Goal: Task Accomplishment & Management: Complete application form

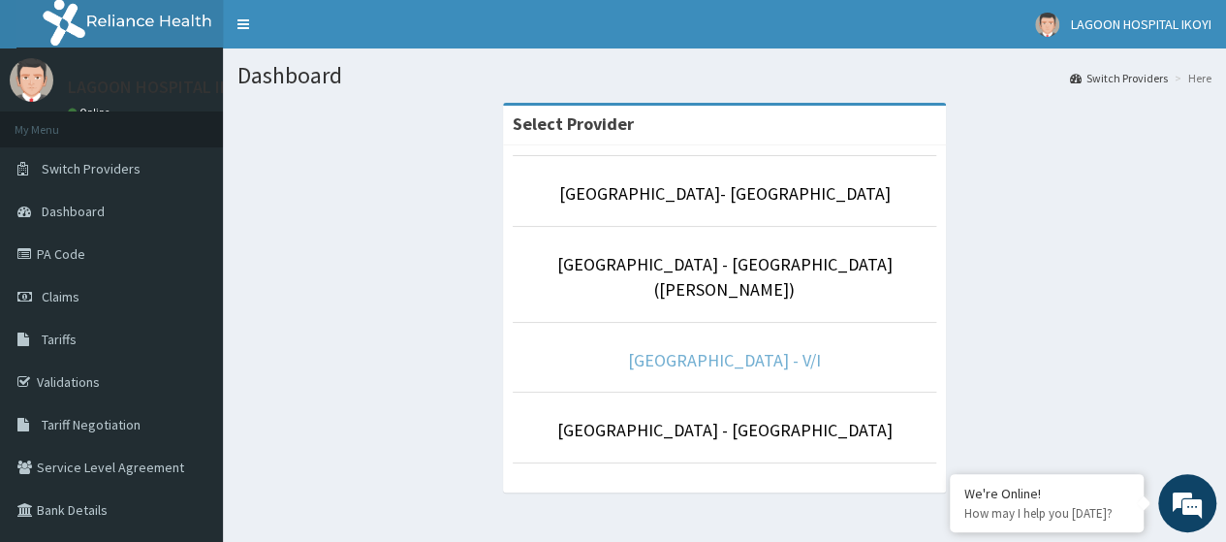
click at [743, 349] on link "[GEOGRAPHIC_DATA] - V/I" at bounding box center [724, 360] width 193 height 22
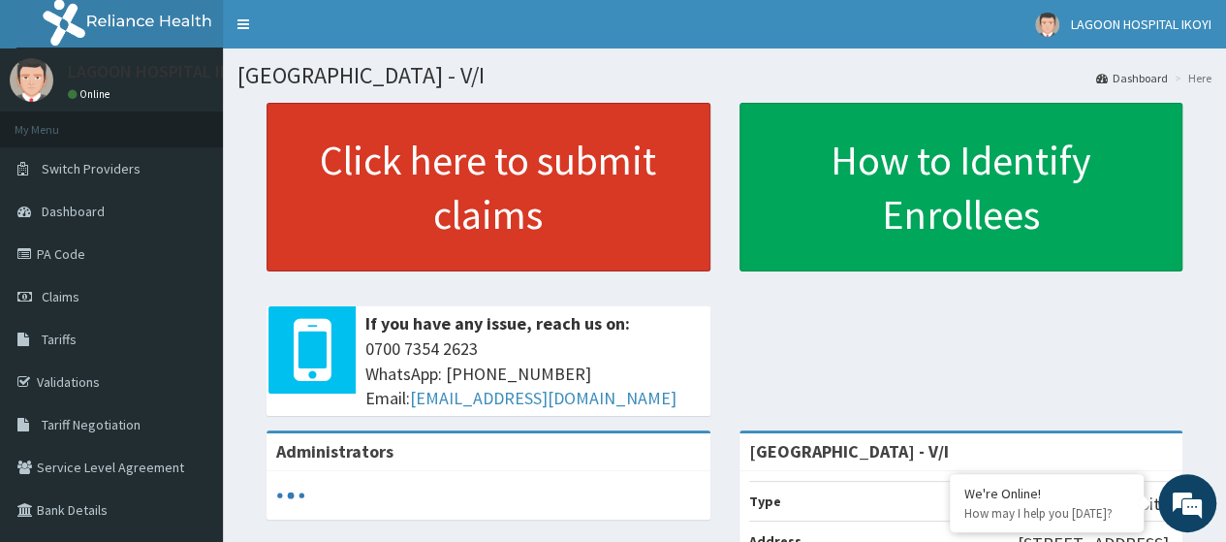
click at [445, 207] on link "Click here to submit claims" at bounding box center [489, 187] width 444 height 169
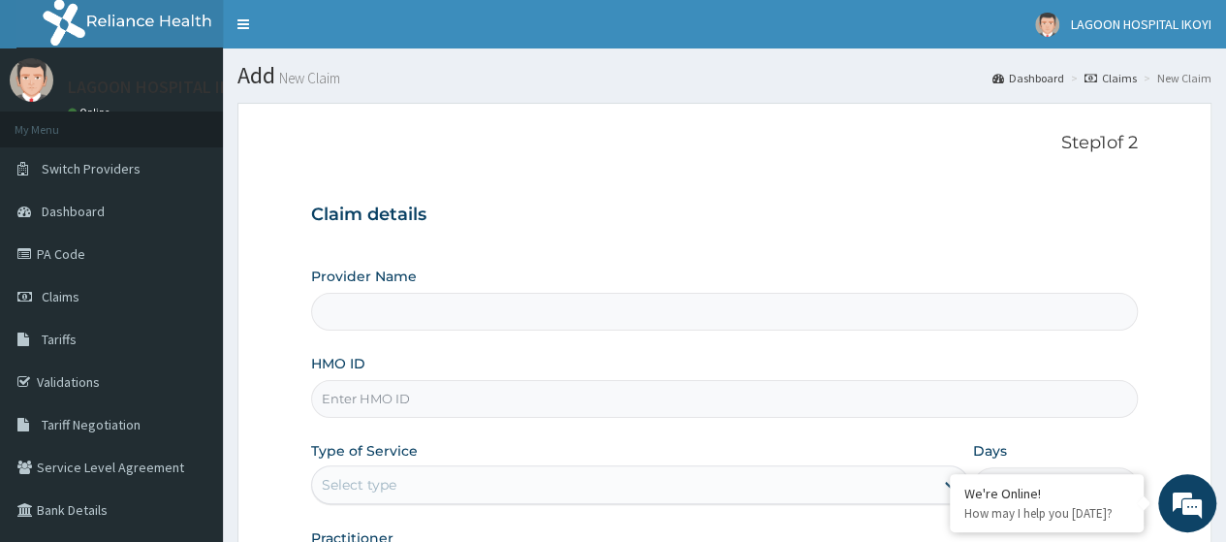
click at [408, 403] on input "HMO ID" at bounding box center [724, 399] width 827 height 38
type input "[GEOGRAPHIC_DATA] - V/I"
type input "TPE/10012/A"
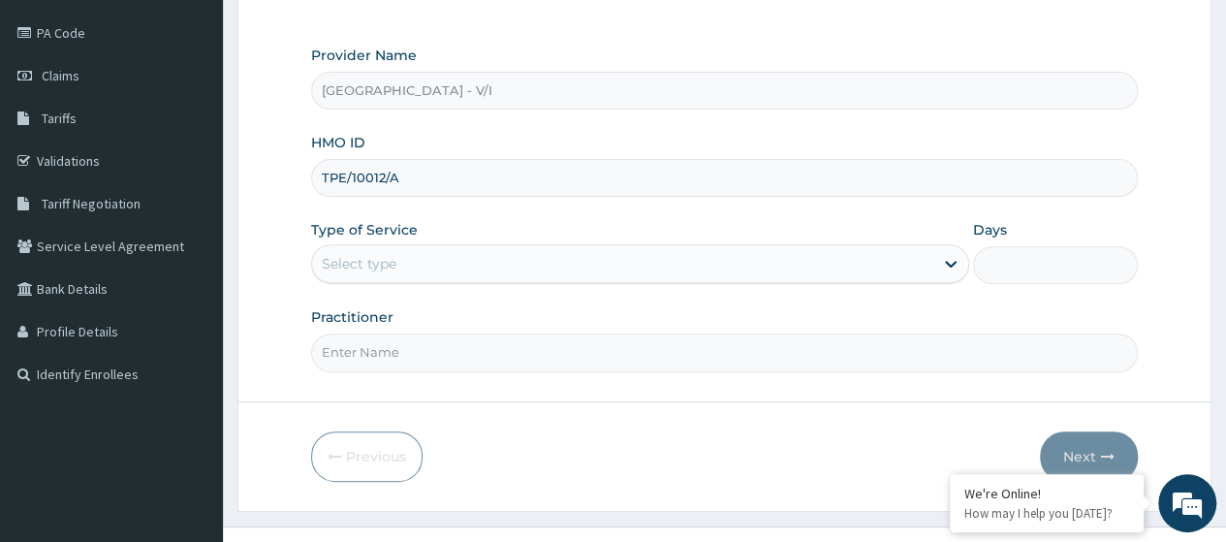
scroll to position [250, 0]
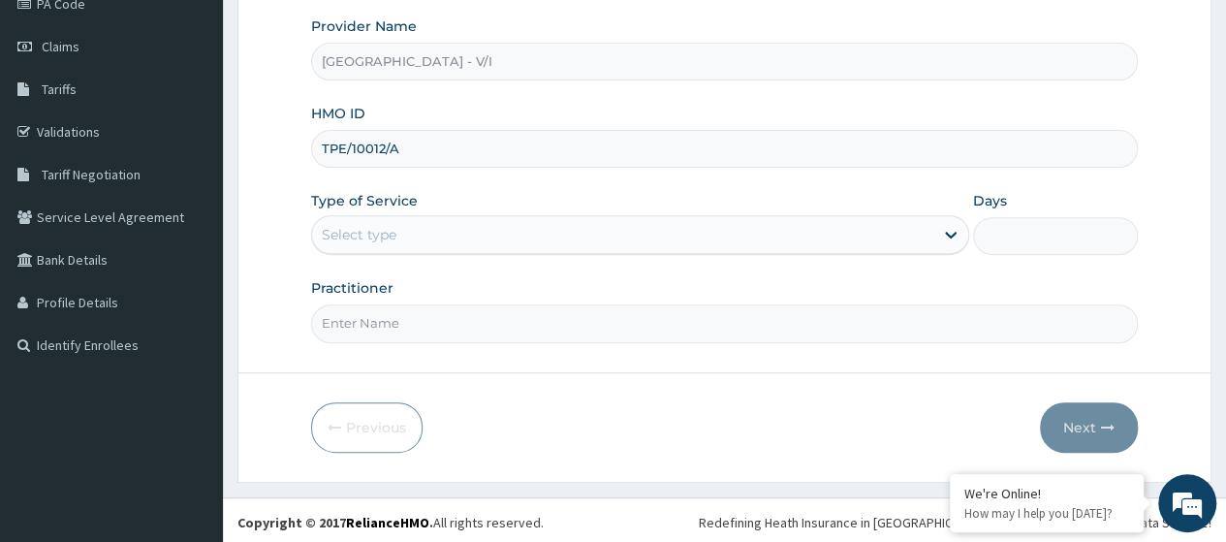
click at [393, 232] on div "Select type" at bounding box center [359, 234] width 75 height 19
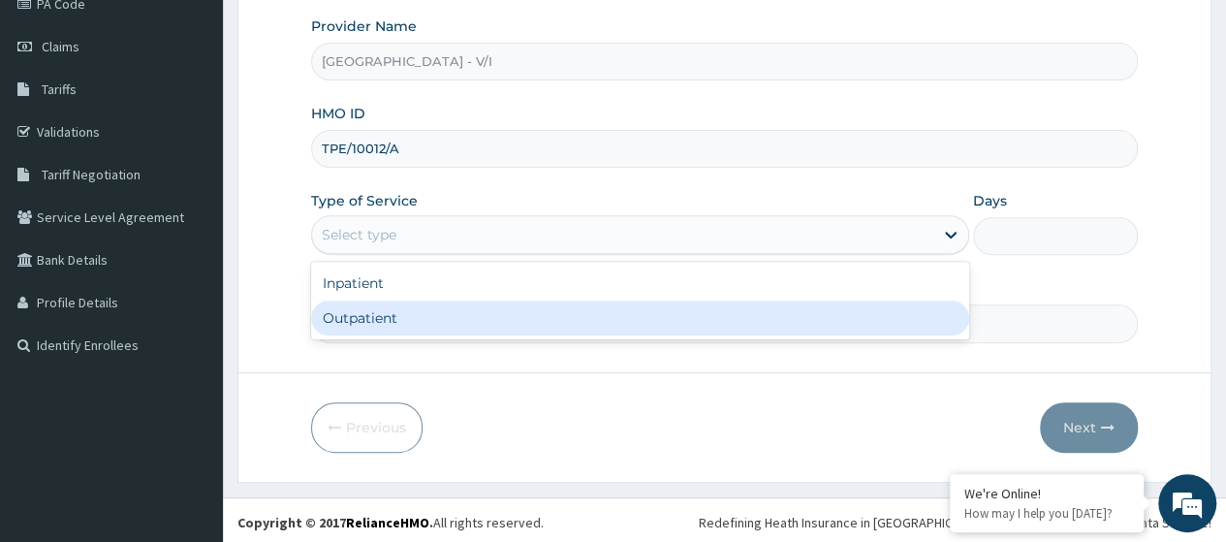
click at [398, 318] on div "Outpatient" at bounding box center [640, 318] width 658 height 35
type input "1"
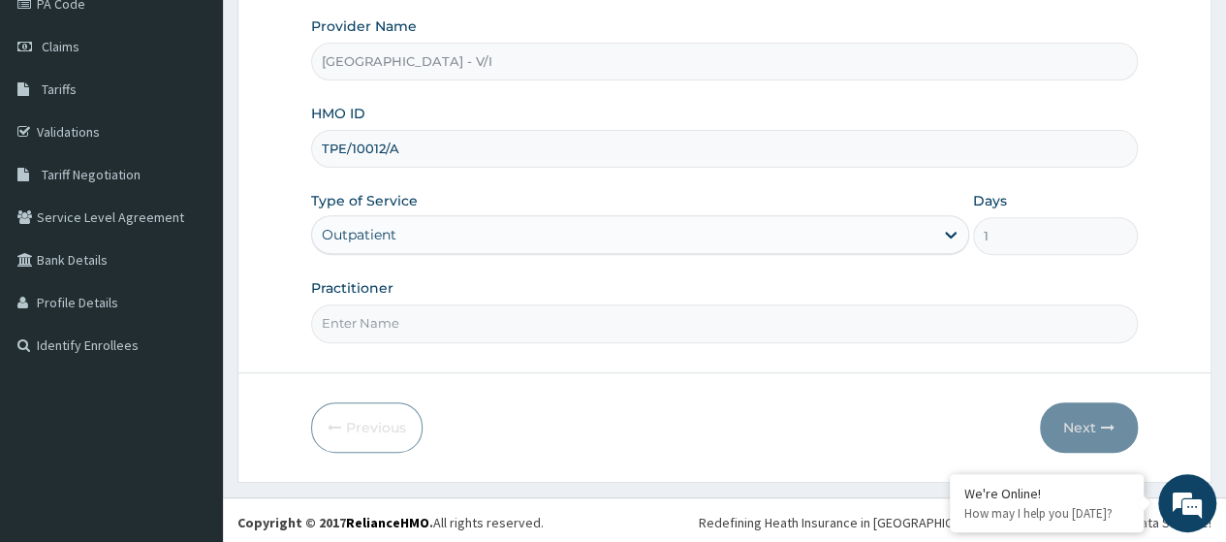
click at [402, 316] on input "Practitioner" at bounding box center [724, 323] width 827 height 38
type input "Dr. Oyeniran"
click at [1080, 425] on button "Next" at bounding box center [1089, 427] width 98 height 50
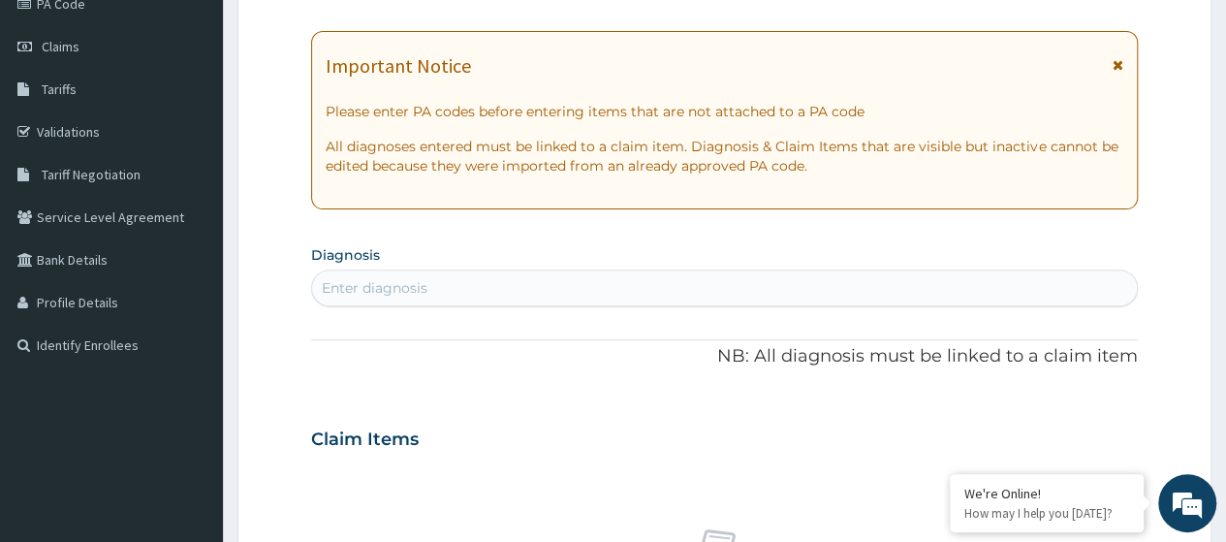
click at [390, 286] on div "Enter diagnosis" at bounding box center [375, 287] width 106 height 19
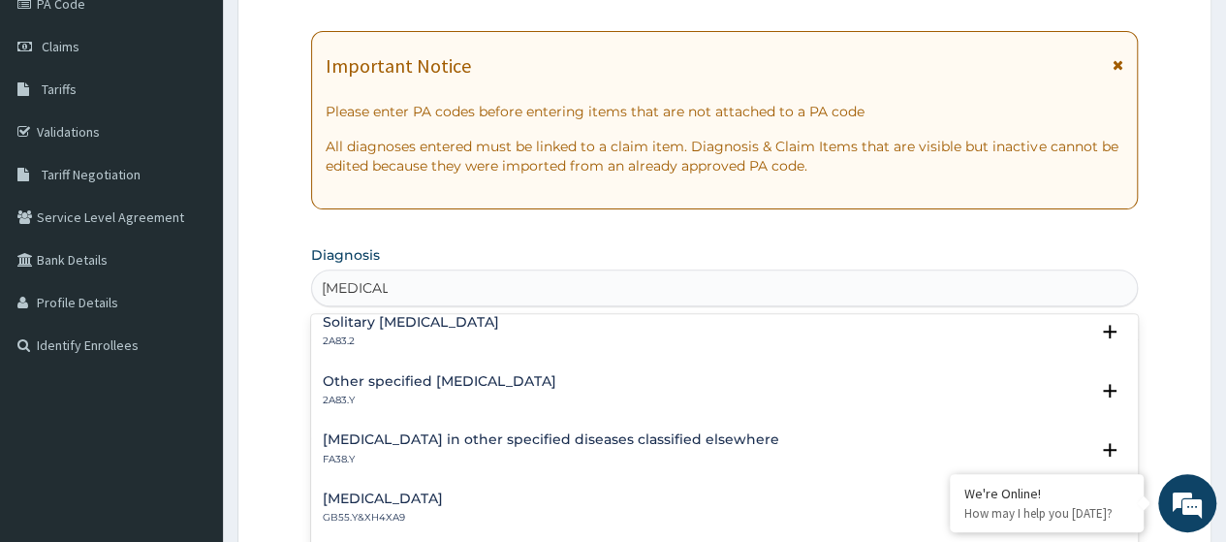
scroll to position [0, 0]
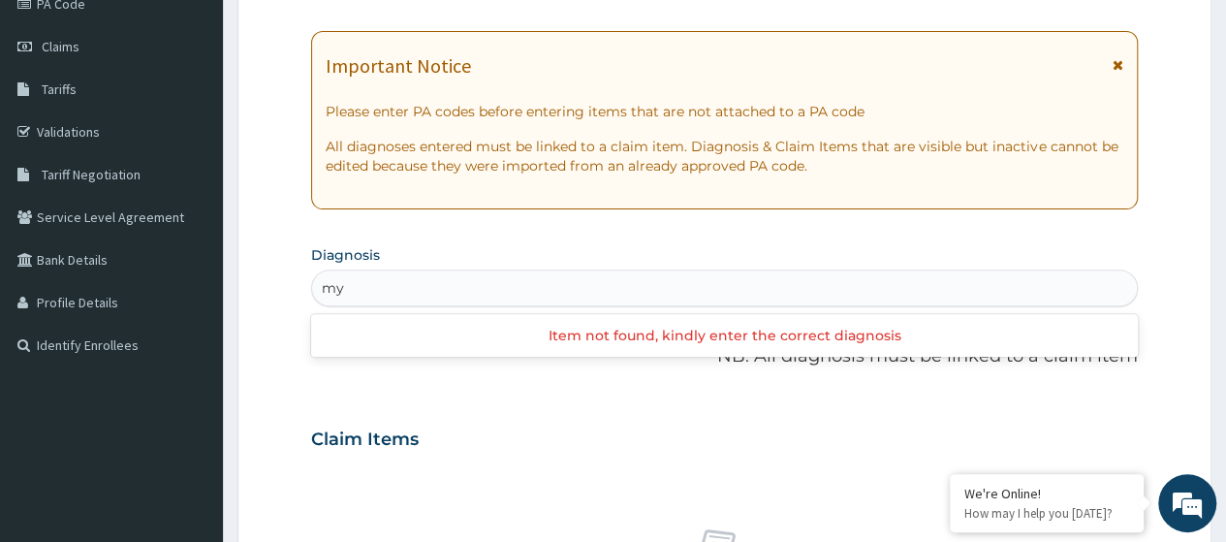
type input "m"
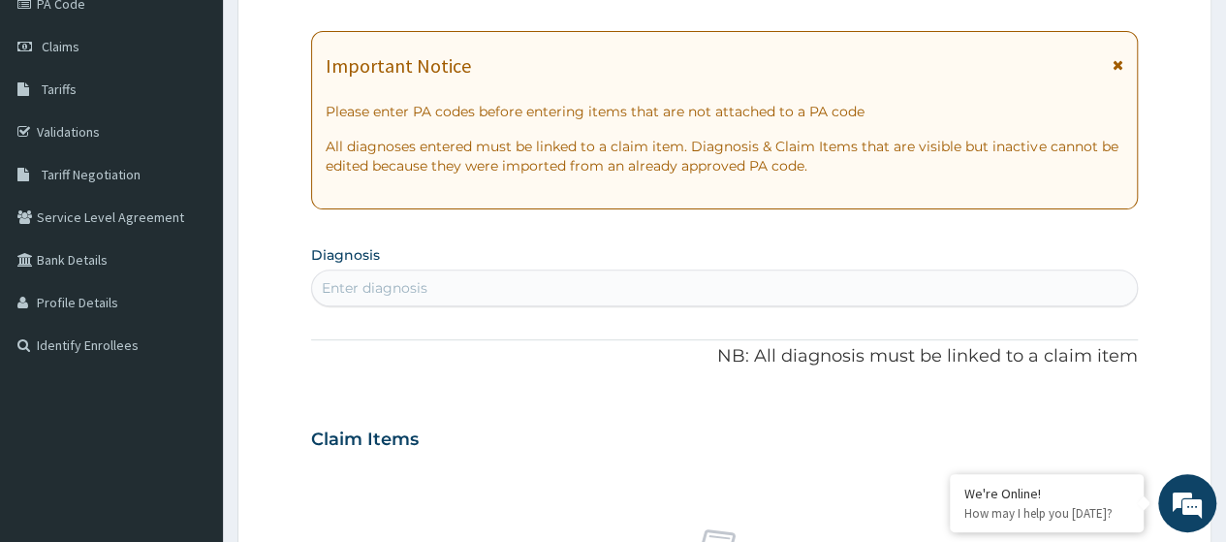
click at [359, 289] on div "Enter diagnosis" at bounding box center [375, 287] width 106 height 19
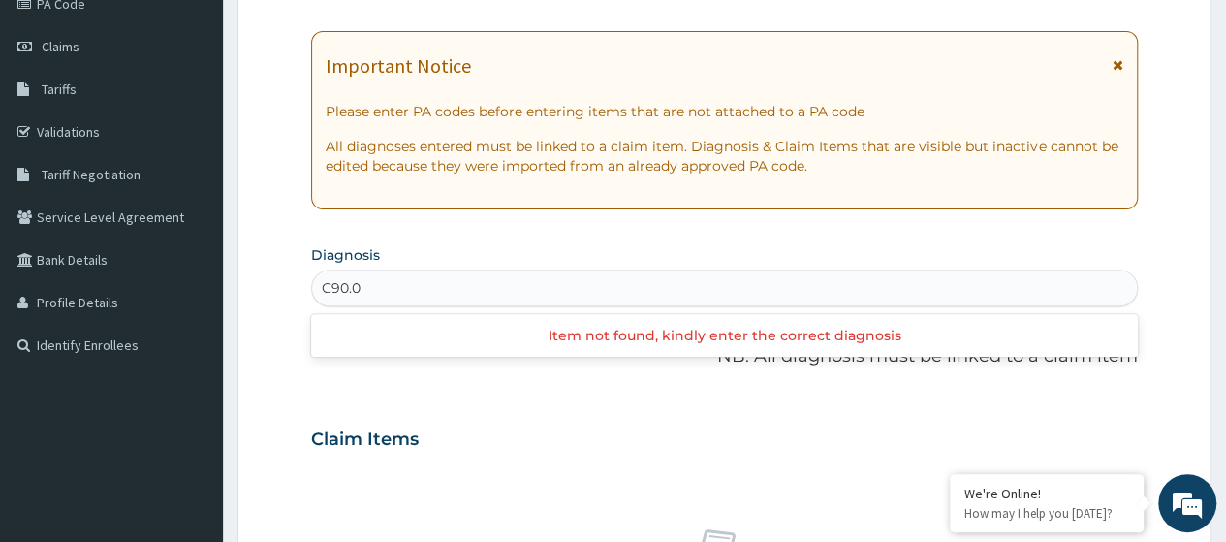
type input "C90.0"
